Goal: Information Seeking & Learning: Learn about a topic

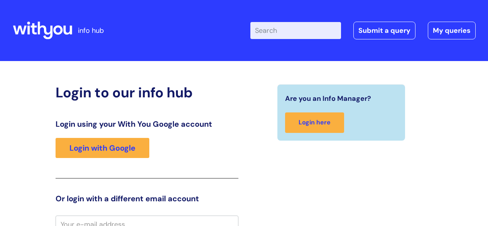
scroll to position [7, 0]
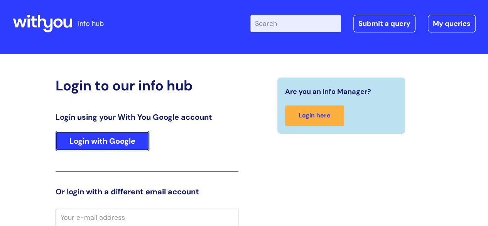
click at [133, 143] on link "Login with Google" at bounding box center [103, 141] width 94 height 20
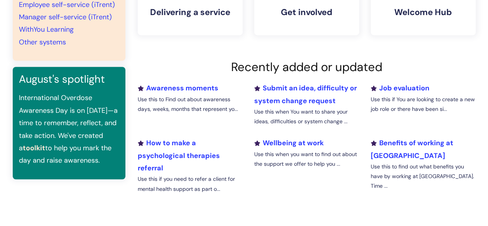
scroll to position [231, 0]
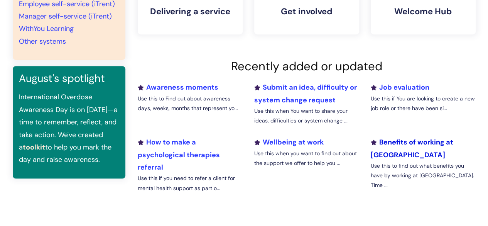
click at [387, 145] on link "Benefits of working at WithYou" at bounding box center [411, 148] width 82 height 22
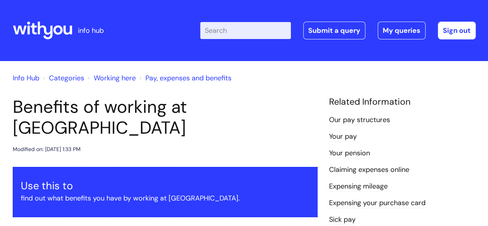
click at [64, 78] on link "Categories" at bounding box center [66, 77] width 35 height 9
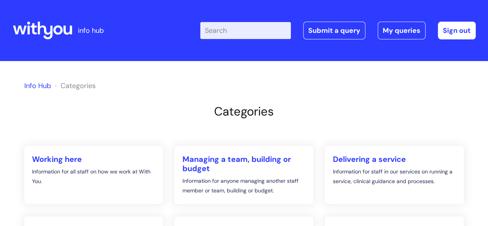
click at [148, 135] on div "Categories Working here Information for all staff on how we work at With You. M…" at bounding box center [243, 226] width 439 height 244
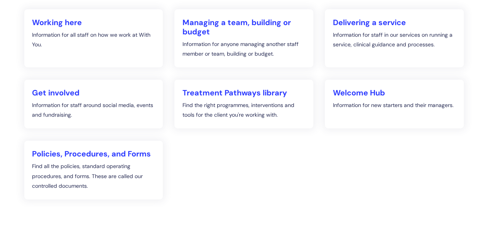
scroll to position [139, 0]
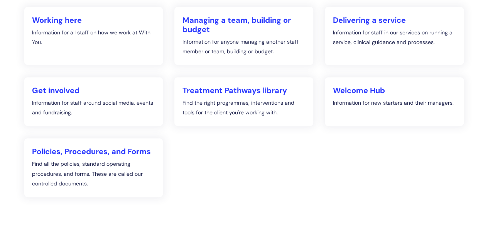
click at [196, 168] on ul "Working here Information for all staff on how we work at With You. Managing a t…" at bounding box center [244, 108] width 451 height 202
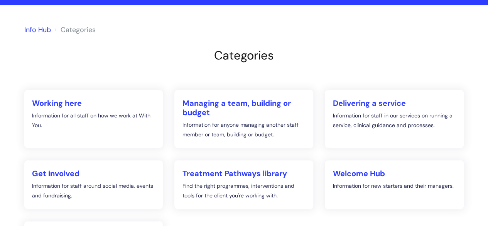
scroll to position [0, 0]
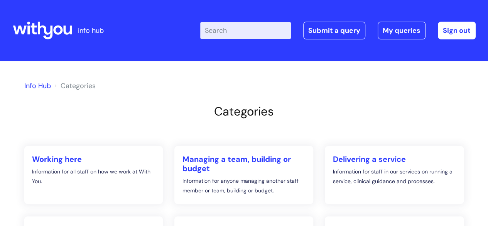
click at [262, 30] on input "Enter your search term here..." at bounding box center [245, 30] width 91 height 17
type input "meno"
click button "Search" at bounding box center [0, 0] width 0 height 0
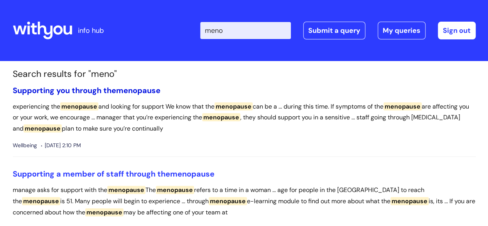
click at [134, 88] on span "menopause" at bounding box center [138, 90] width 44 height 10
